Goal: Check status: Check status

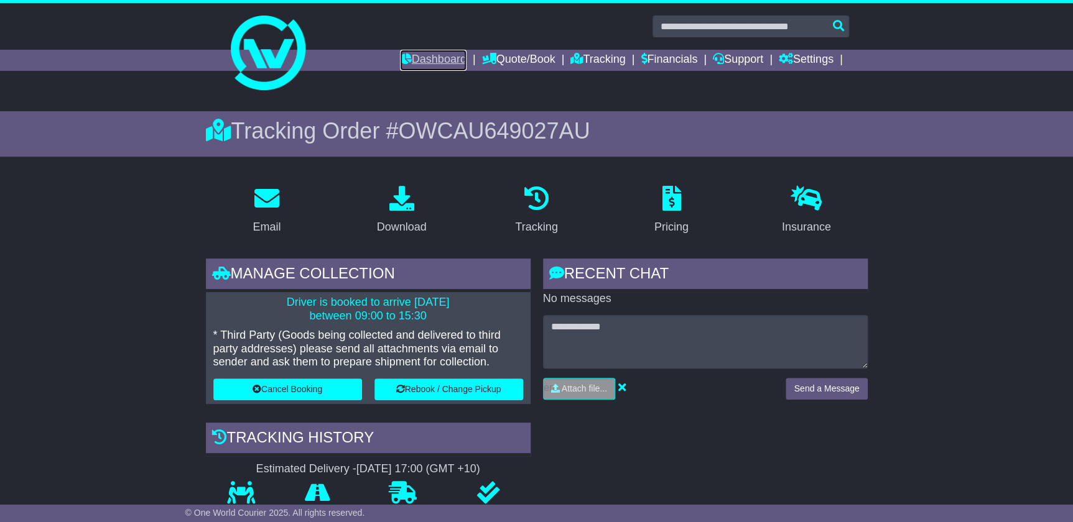
drag, startPoint x: 0, startPoint y: 0, endPoint x: 415, endPoint y: 58, distance: 418.9
click at [415, 58] on link "Dashboard" at bounding box center [433, 60] width 67 height 21
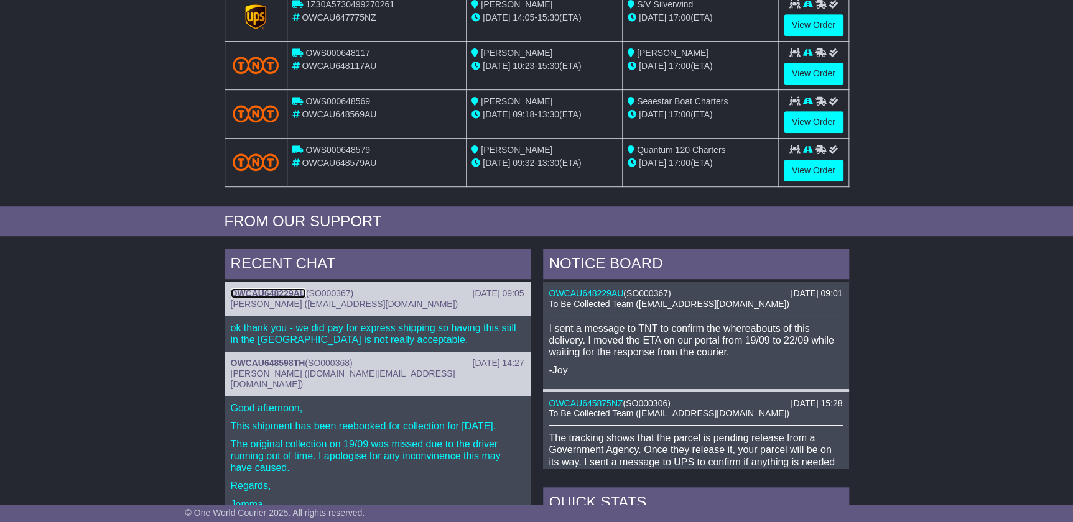
click at [283, 289] on link "OWCAU648229AU" at bounding box center [268, 294] width 75 height 10
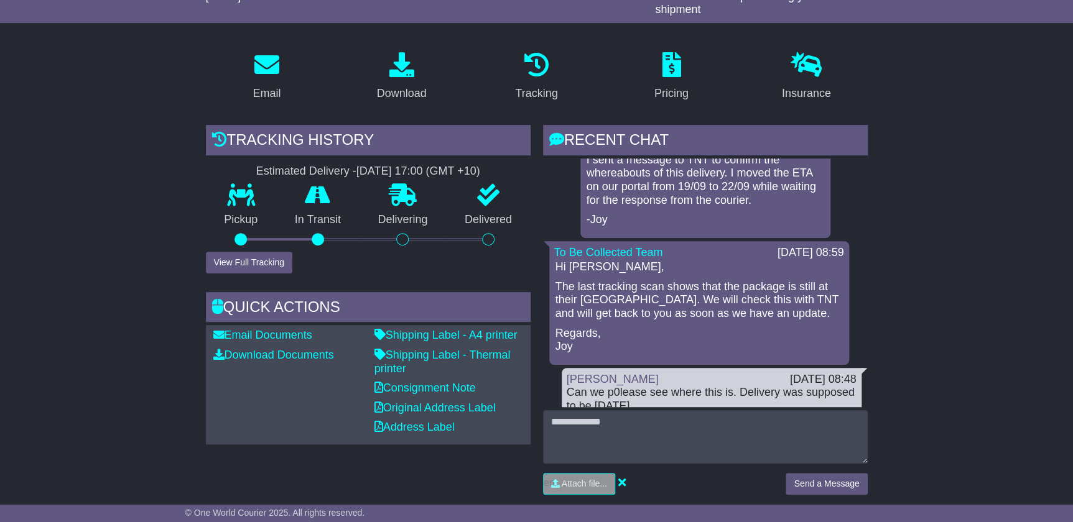
scroll to position [157, 0]
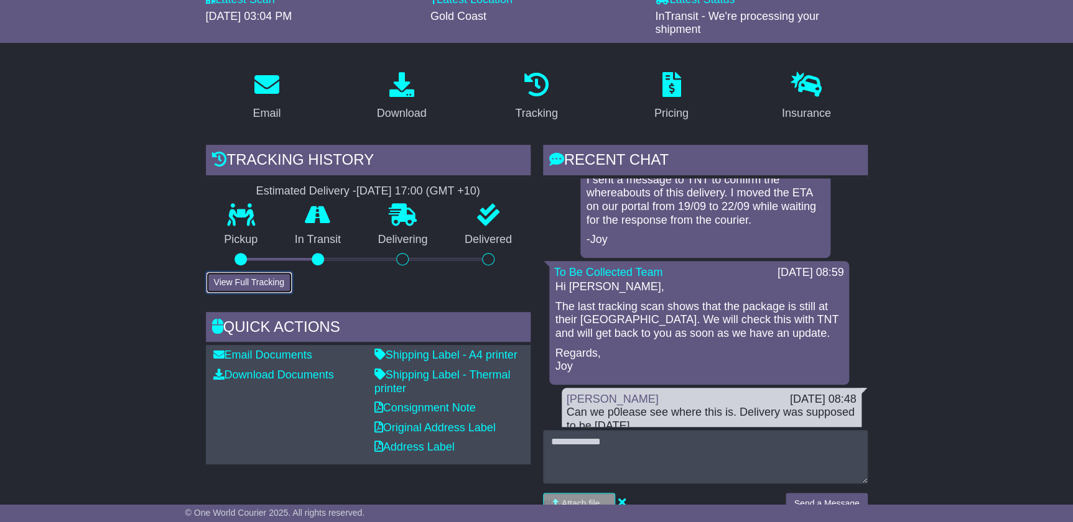
click at [243, 285] on button "View Full Tracking" at bounding box center [249, 283] width 86 height 22
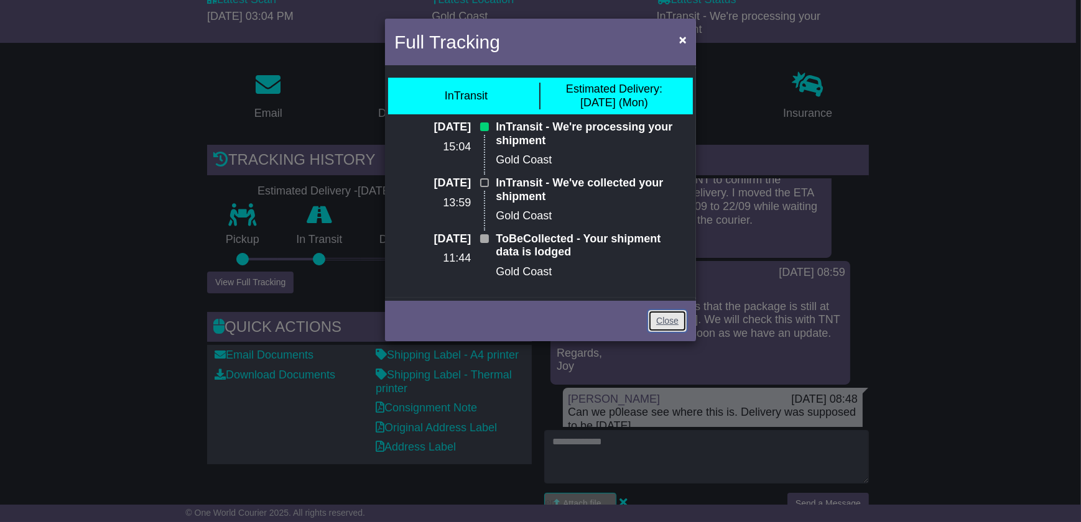
click at [669, 322] on link "Close" at bounding box center [667, 321] width 39 height 22
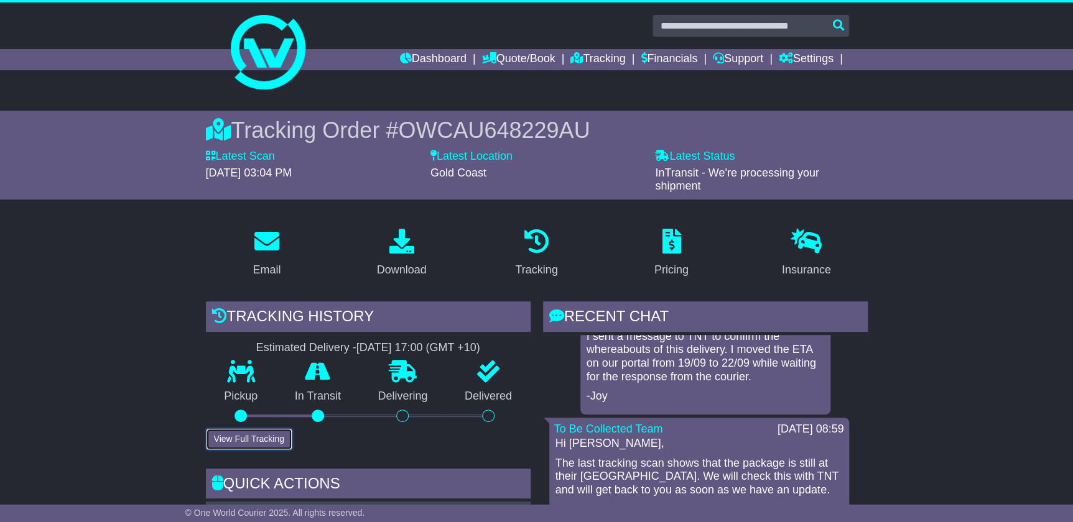
scroll to position [0, 0]
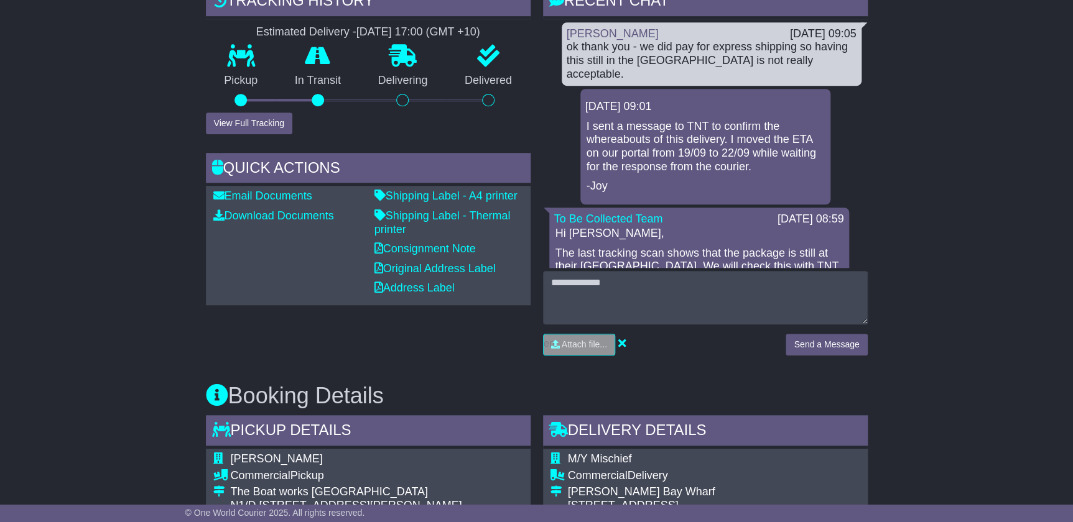
scroll to position [339, 0]
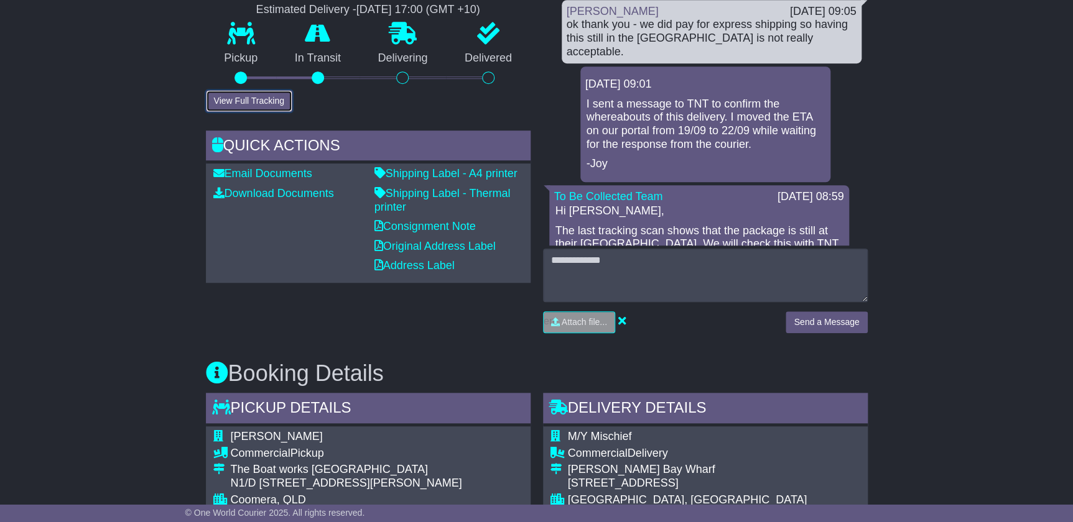
click at [244, 101] on button "View Full Tracking" at bounding box center [249, 101] width 86 height 22
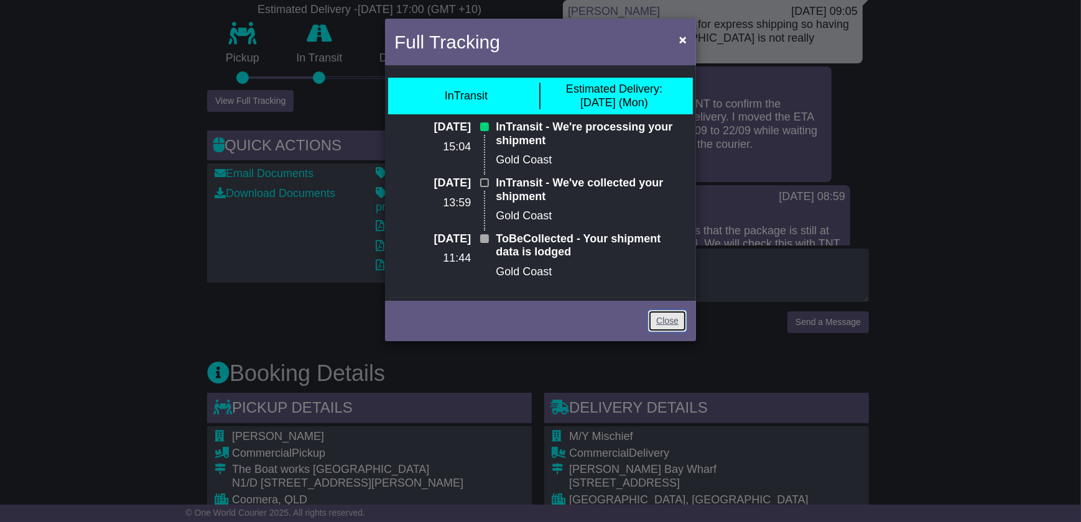
click at [667, 319] on link "Close" at bounding box center [667, 321] width 39 height 22
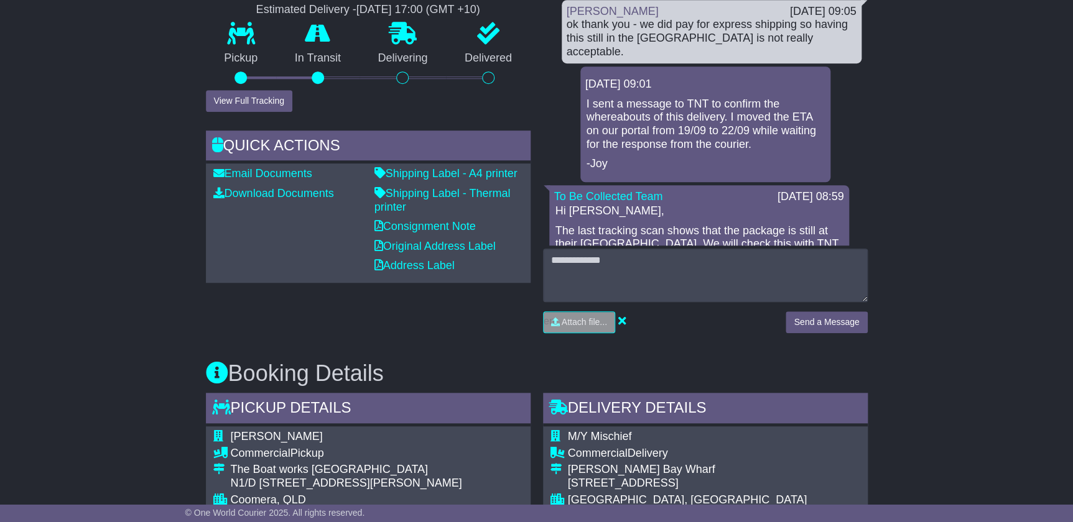
click at [992, 269] on div "Email Download Tracking Pricing Insurance" at bounding box center [536, 525] width 1073 height 1291
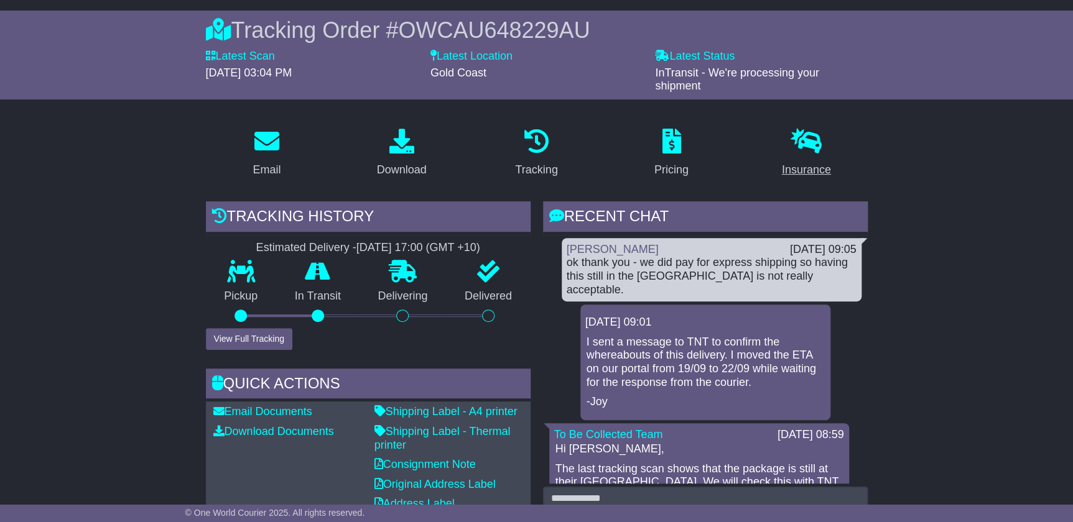
scroll to position [44, 0]
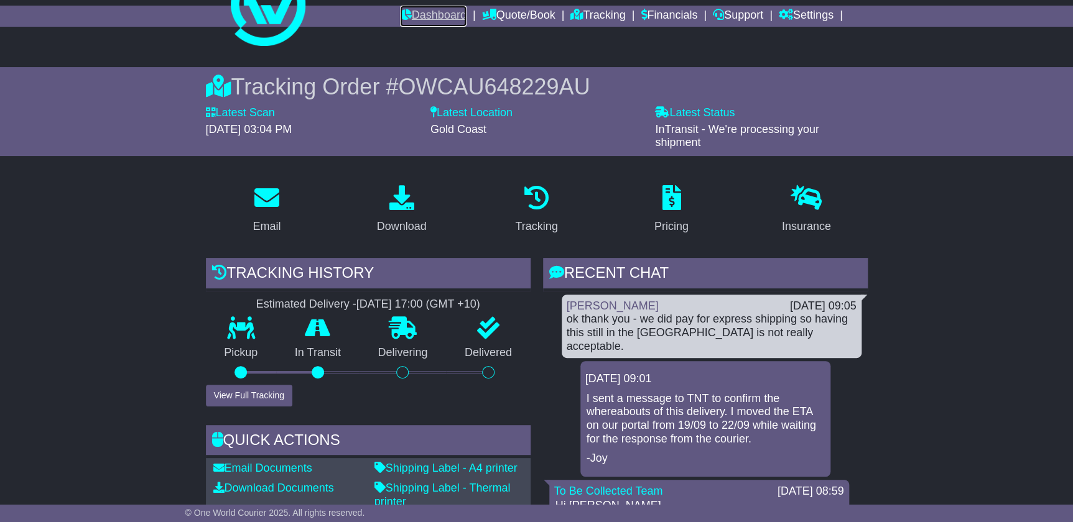
click at [417, 15] on link "Dashboard" at bounding box center [433, 16] width 67 height 21
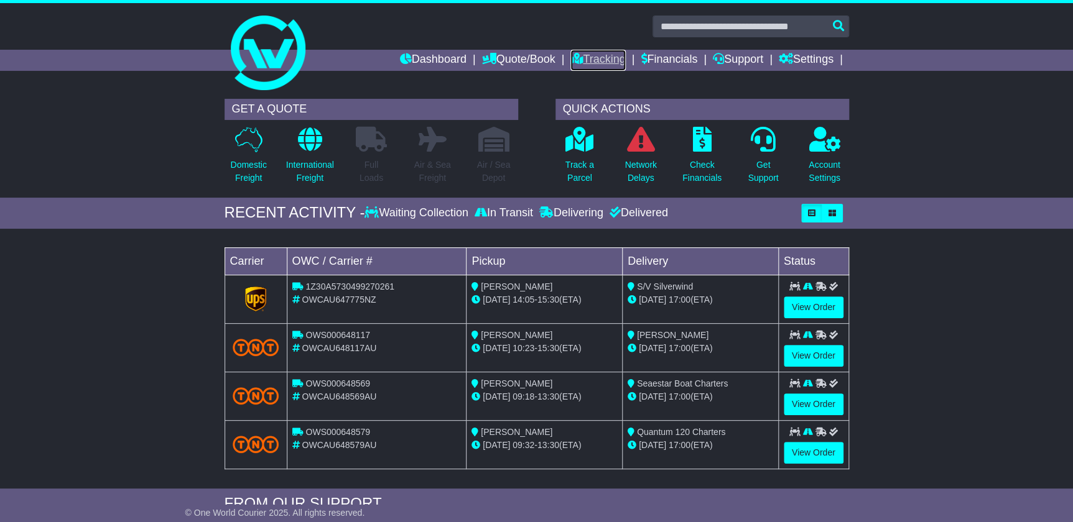
click at [603, 61] on link "Tracking" at bounding box center [597, 60] width 55 height 21
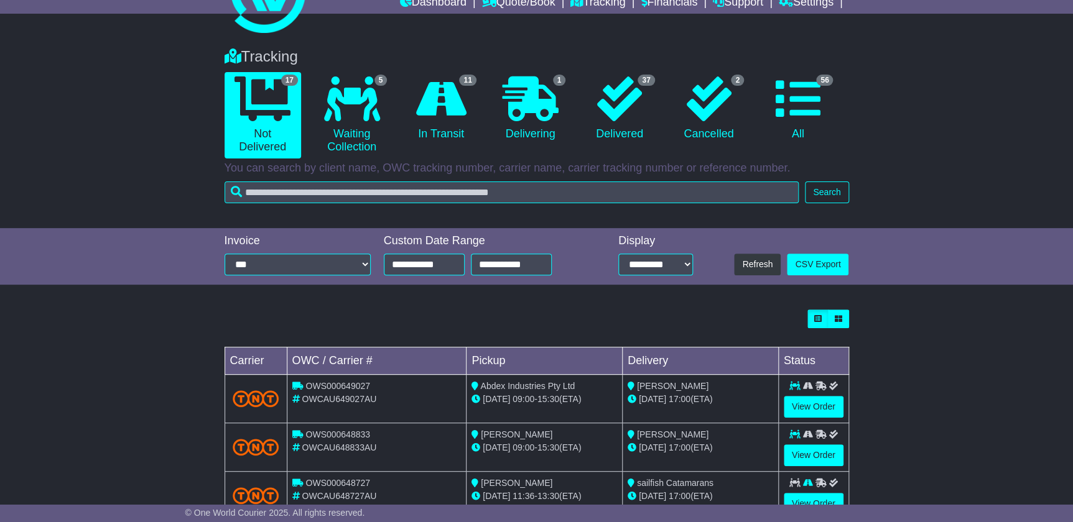
scroll to position [56, 0]
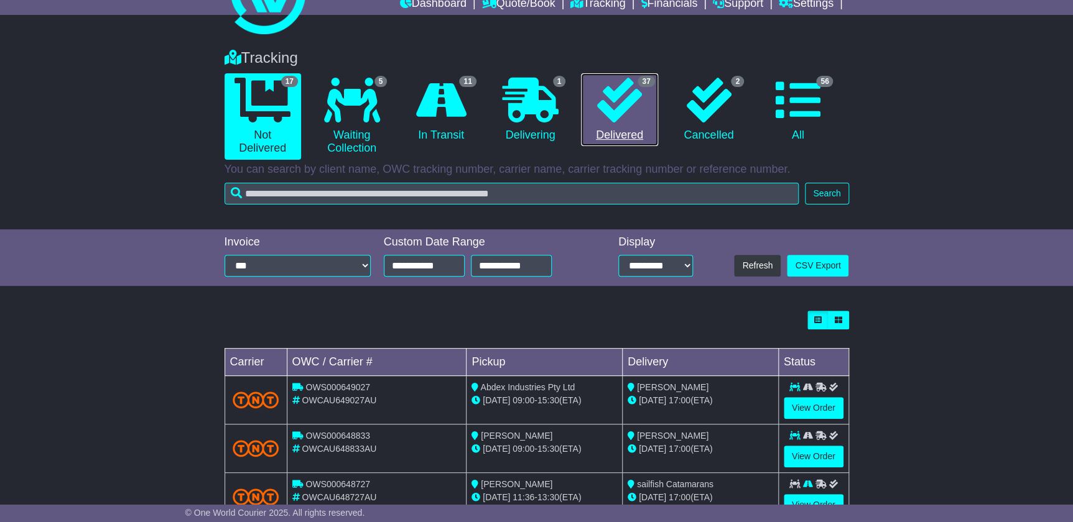
click at [597, 117] on icon at bounding box center [619, 100] width 45 height 45
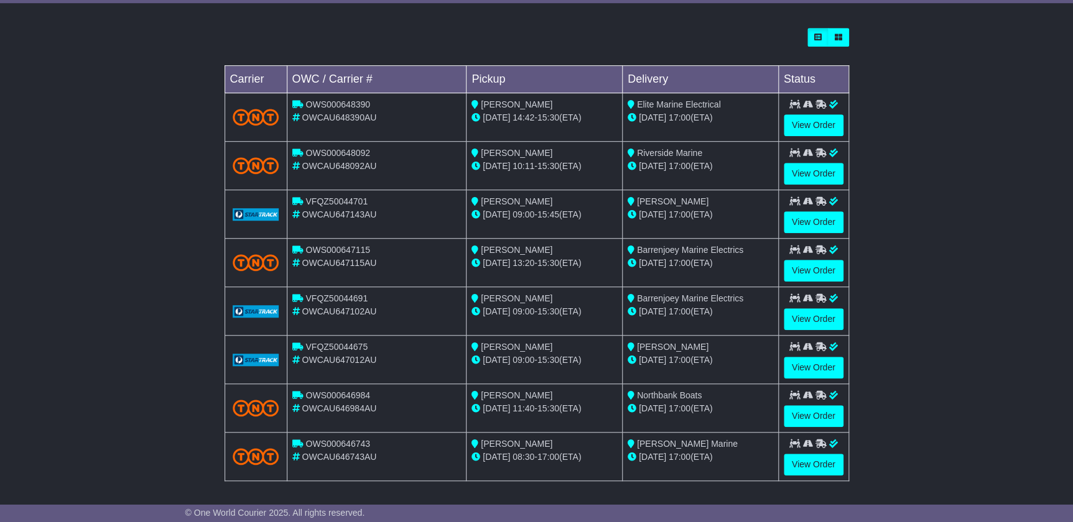
scroll to position [395, 0]
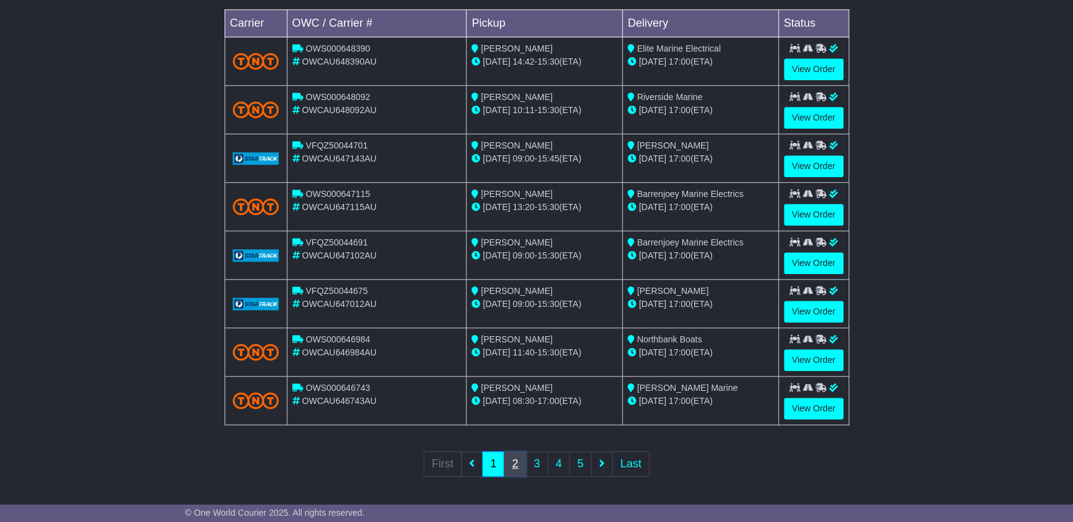
click at [511, 456] on link "2" at bounding box center [515, 464] width 22 height 25
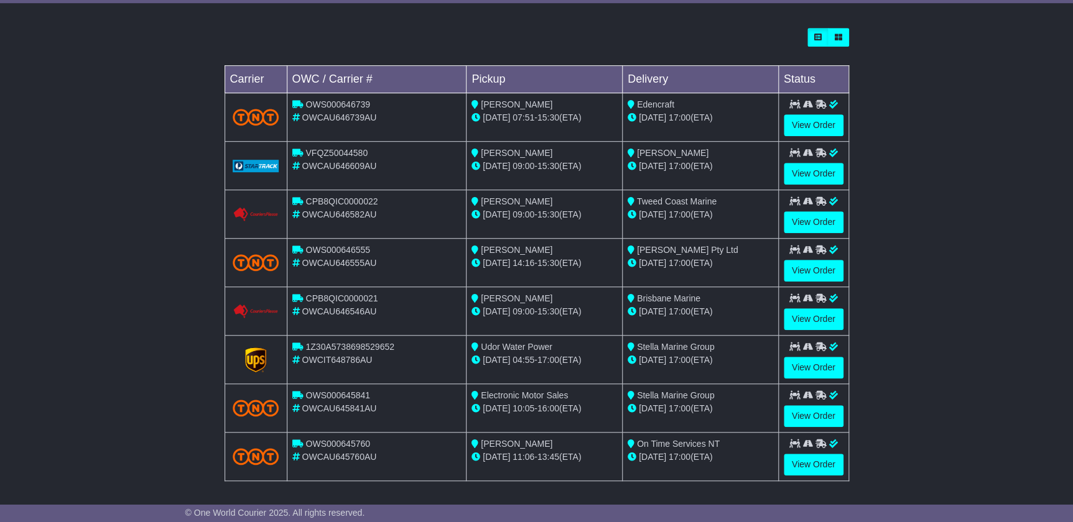
scroll to position [0, 0]
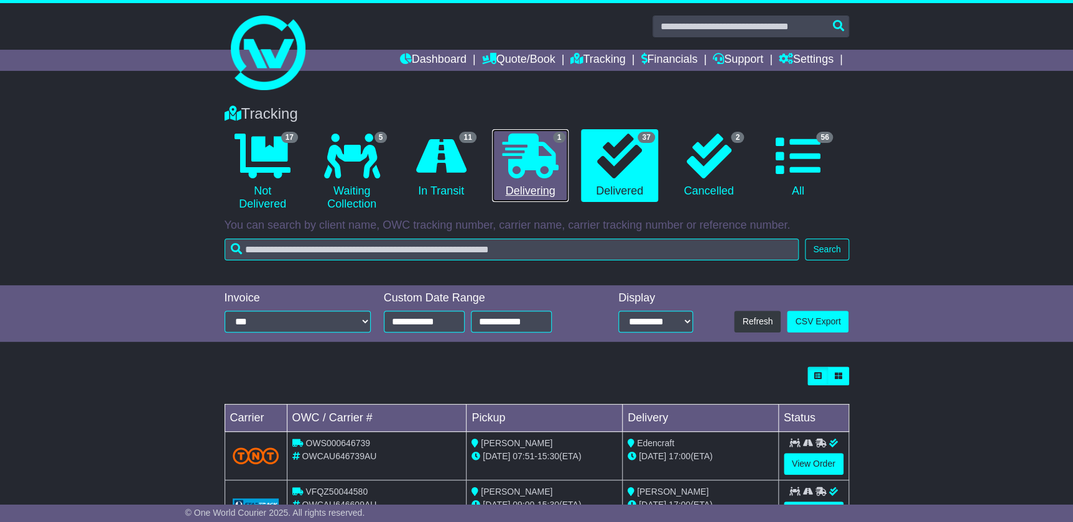
click at [525, 149] on icon at bounding box center [530, 156] width 56 height 45
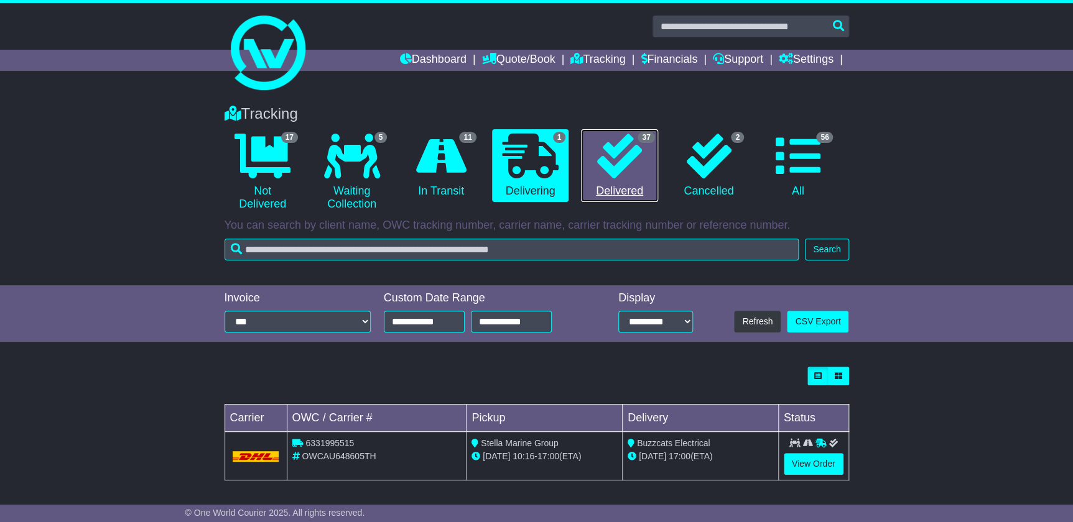
click at [609, 155] on icon at bounding box center [619, 156] width 45 height 45
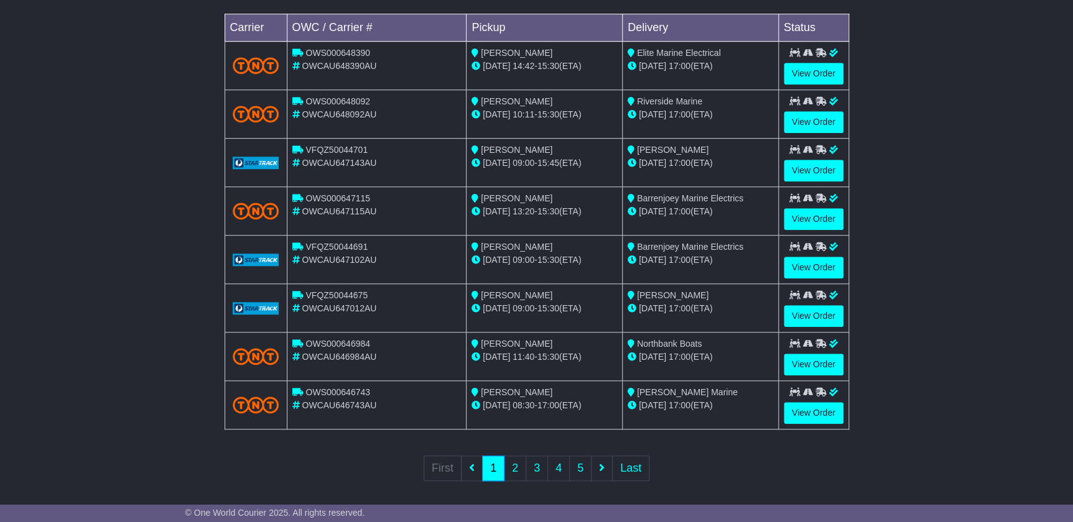
scroll to position [395, 0]
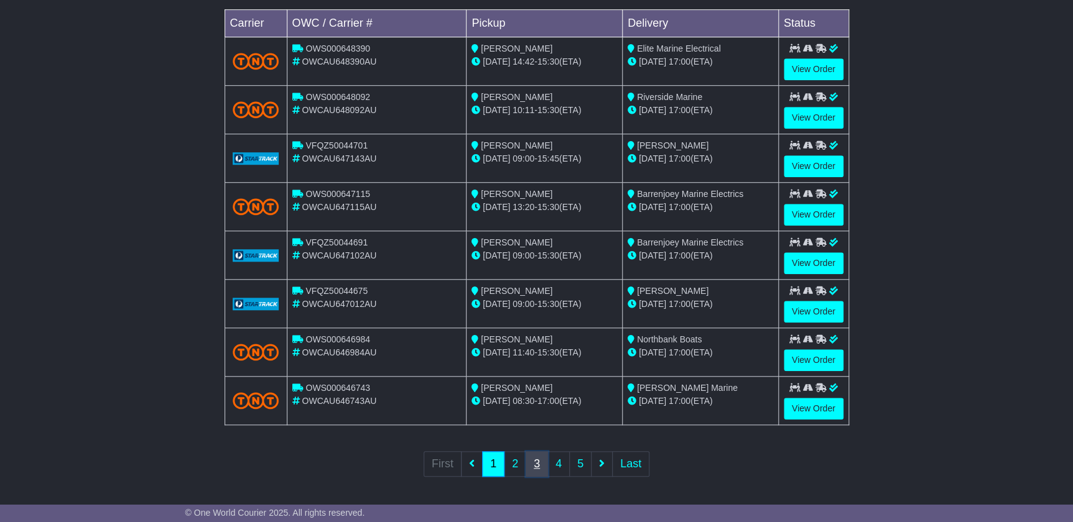
click at [544, 462] on link "3" at bounding box center [537, 464] width 22 height 25
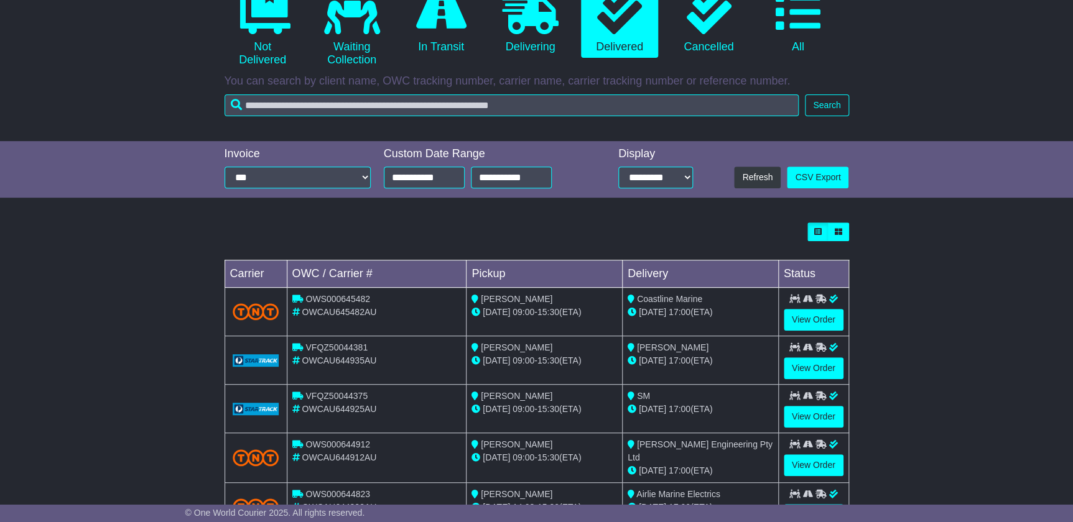
scroll to position [0, 0]
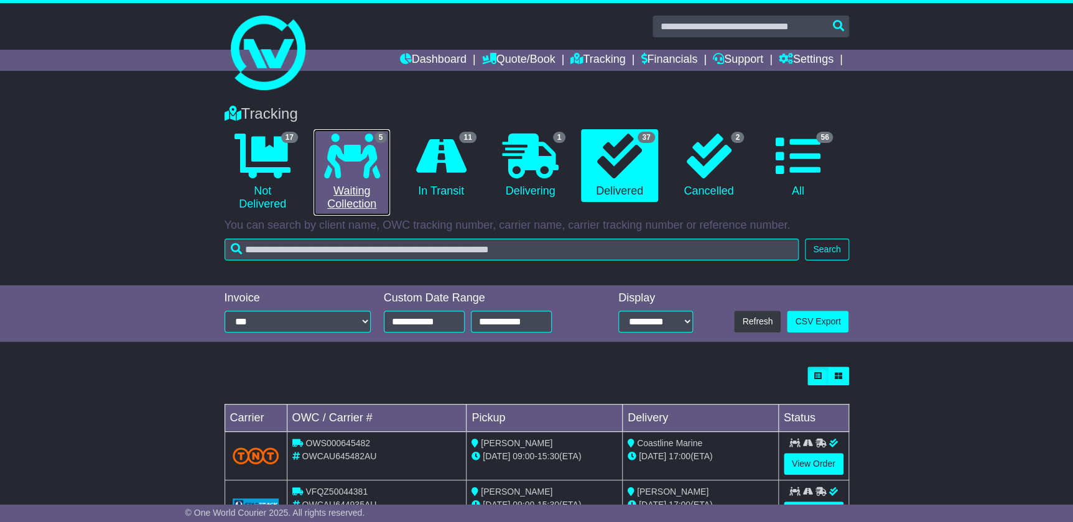
click at [381, 155] on link "5 Waiting Collection" at bounding box center [351, 172] width 76 height 86
